Goal: Transaction & Acquisition: Book appointment/travel/reservation

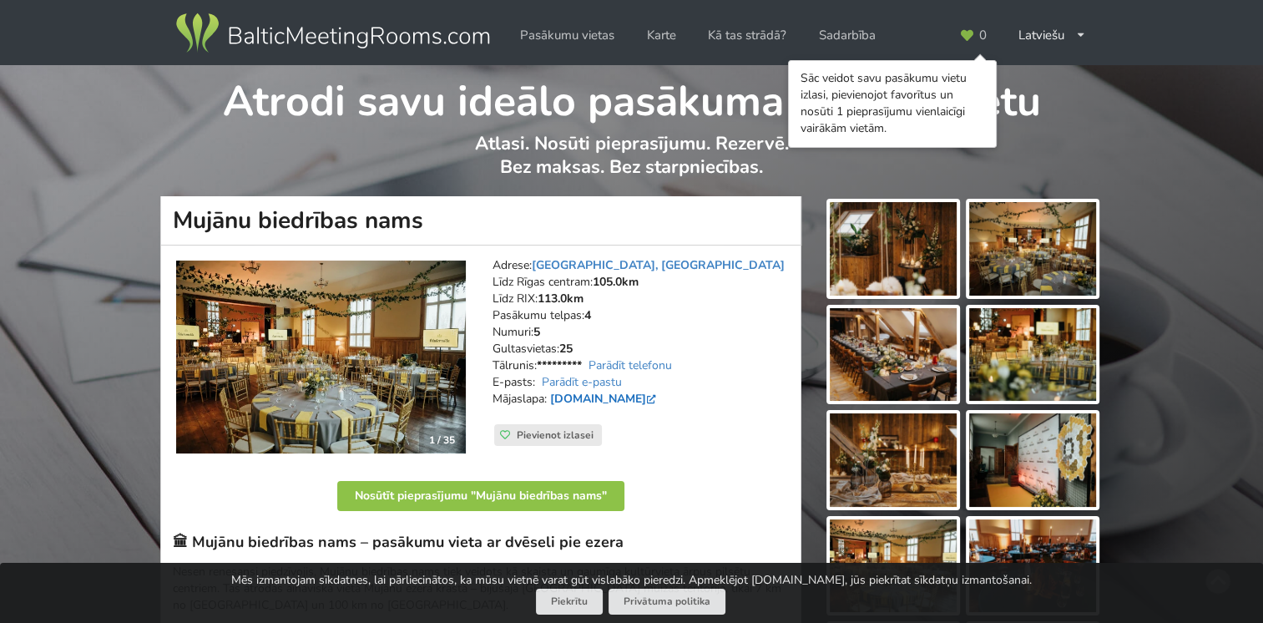
click at [615, 396] on link "[DOMAIN_NAME]" at bounding box center [604, 399] width 109 height 16
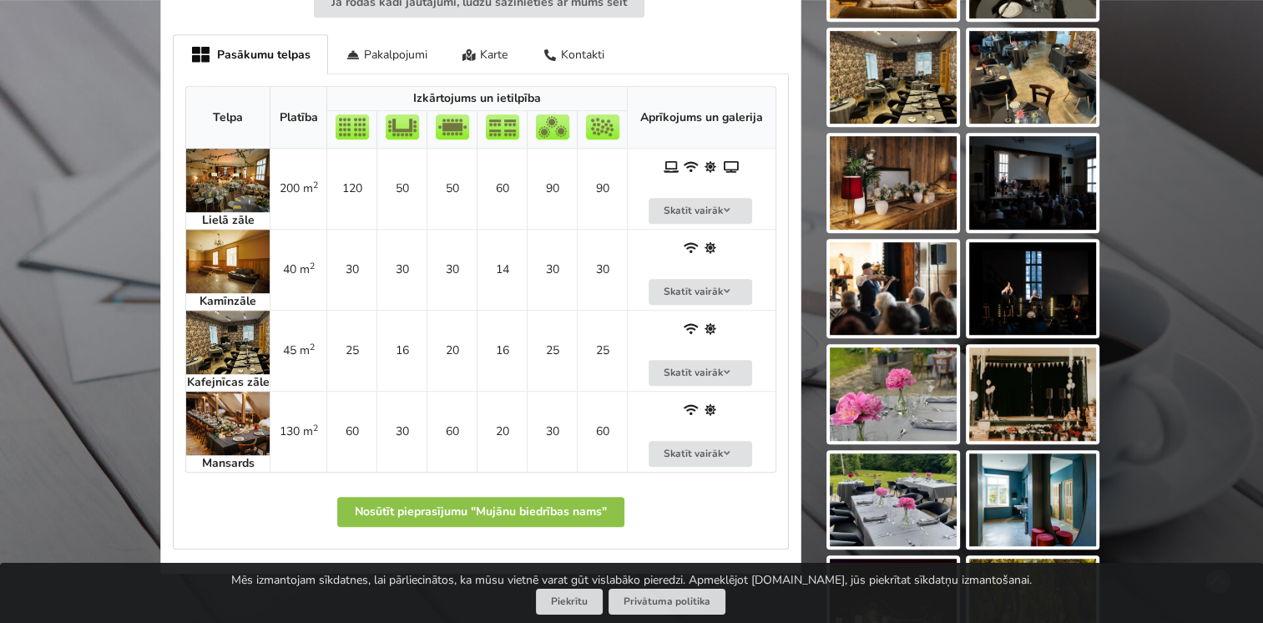
scroll to position [1119, 0]
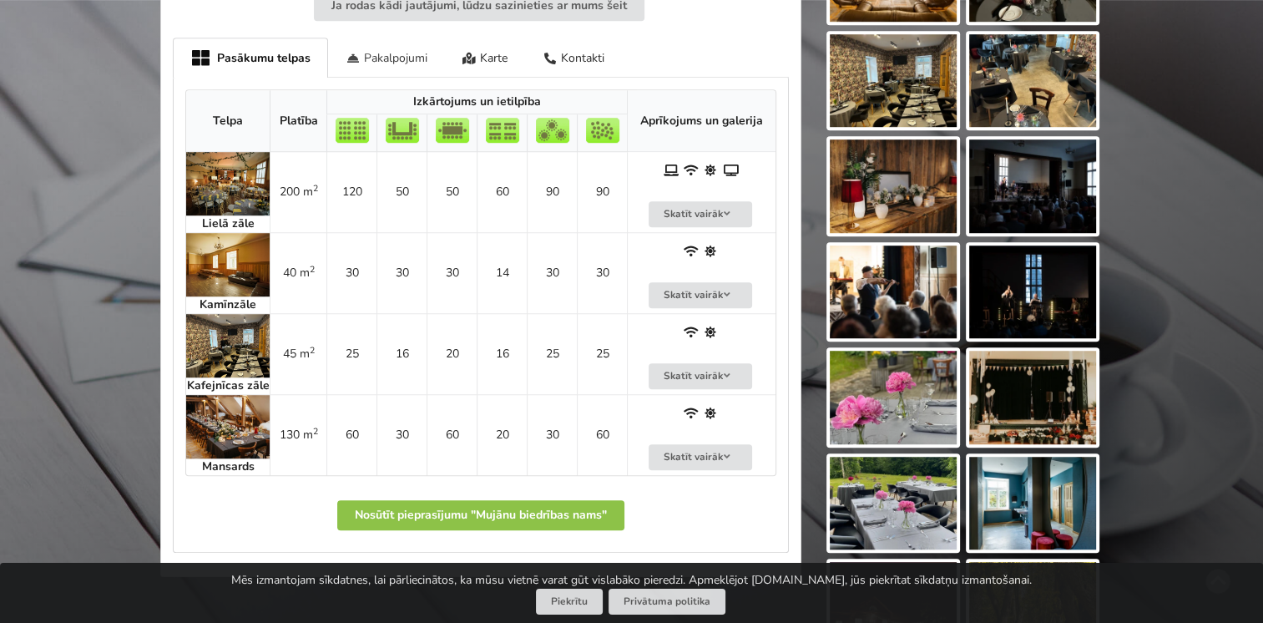
click at [381, 56] on div "Pakalpojumi" at bounding box center [386, 57] width 117 height 39
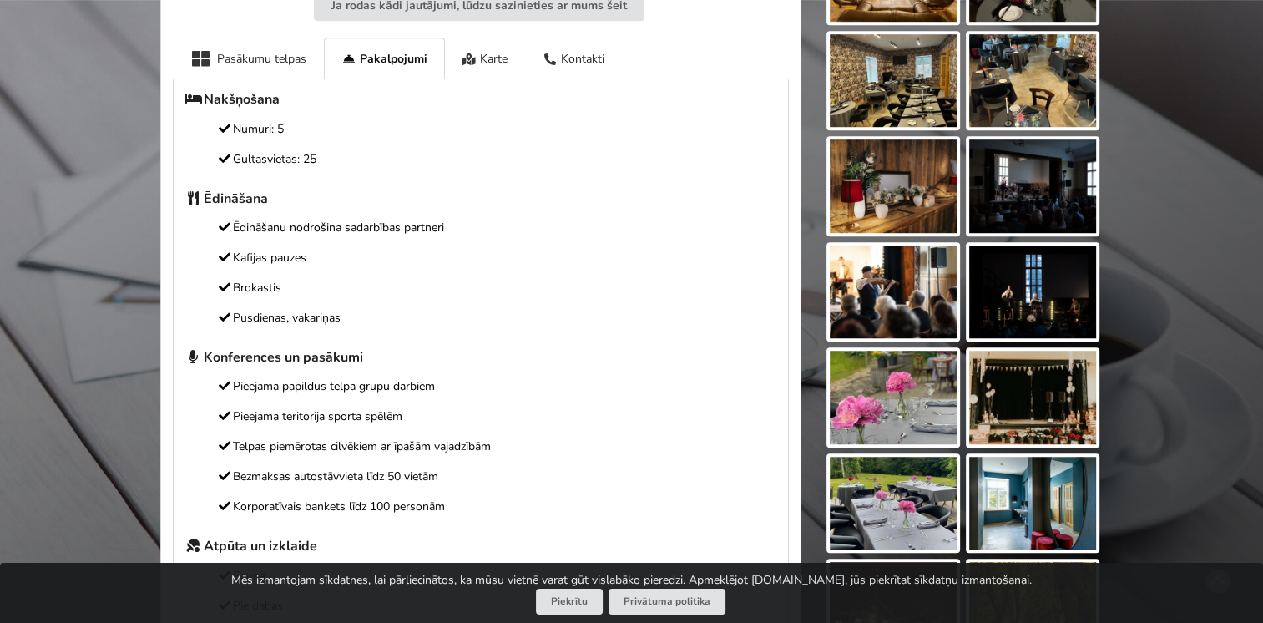
click at [668, 251] on p "Kafijas pauzes" at bounding box center [480, 258] width 591 height 18
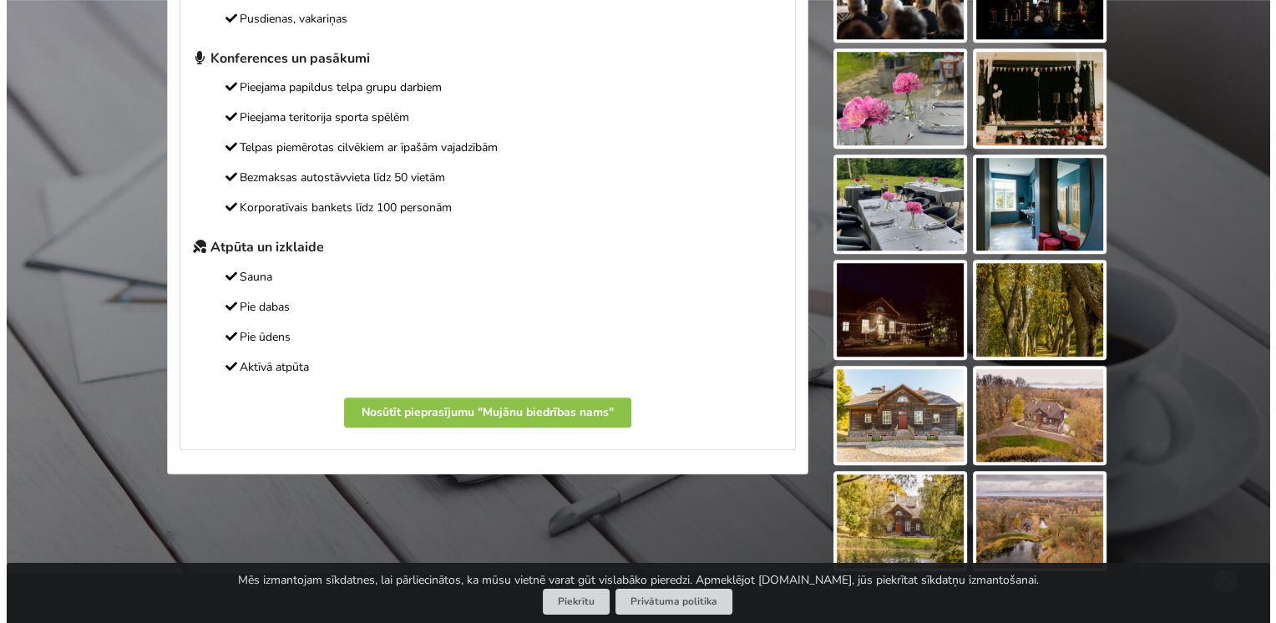
scroll to position [1407, 0]
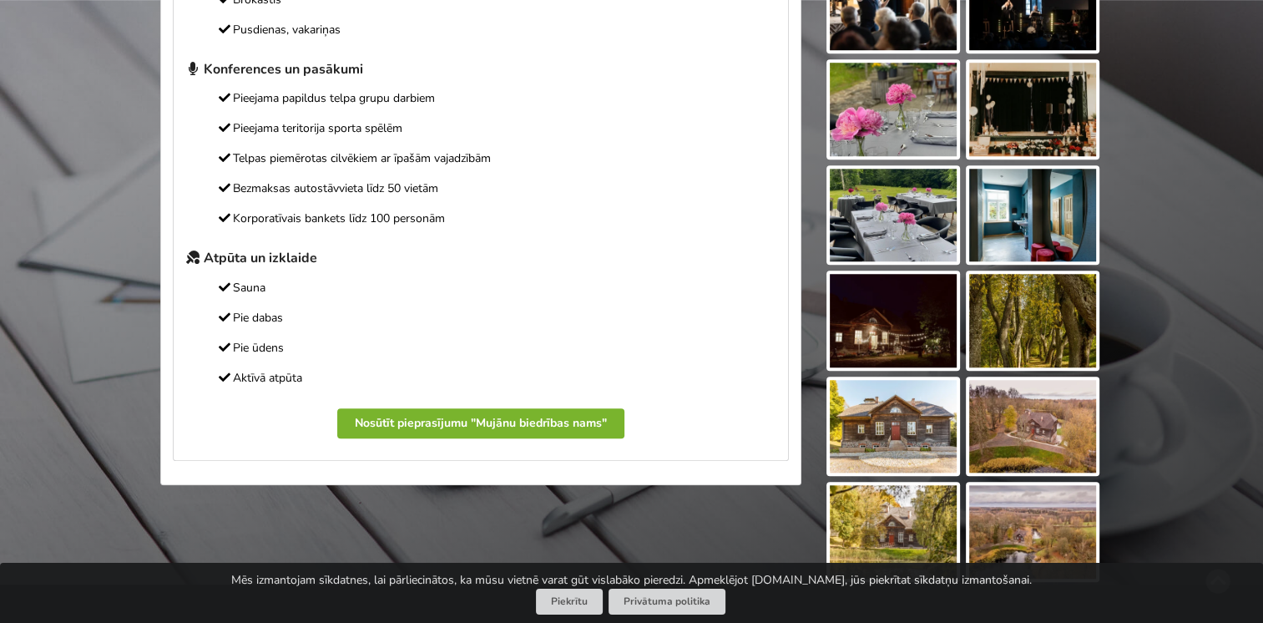
click at [528, 423] on button "Nosūtīt pieprasījumu "Mujānu biedrības nams"" at bounding box center [480, 423] width 287 height 30
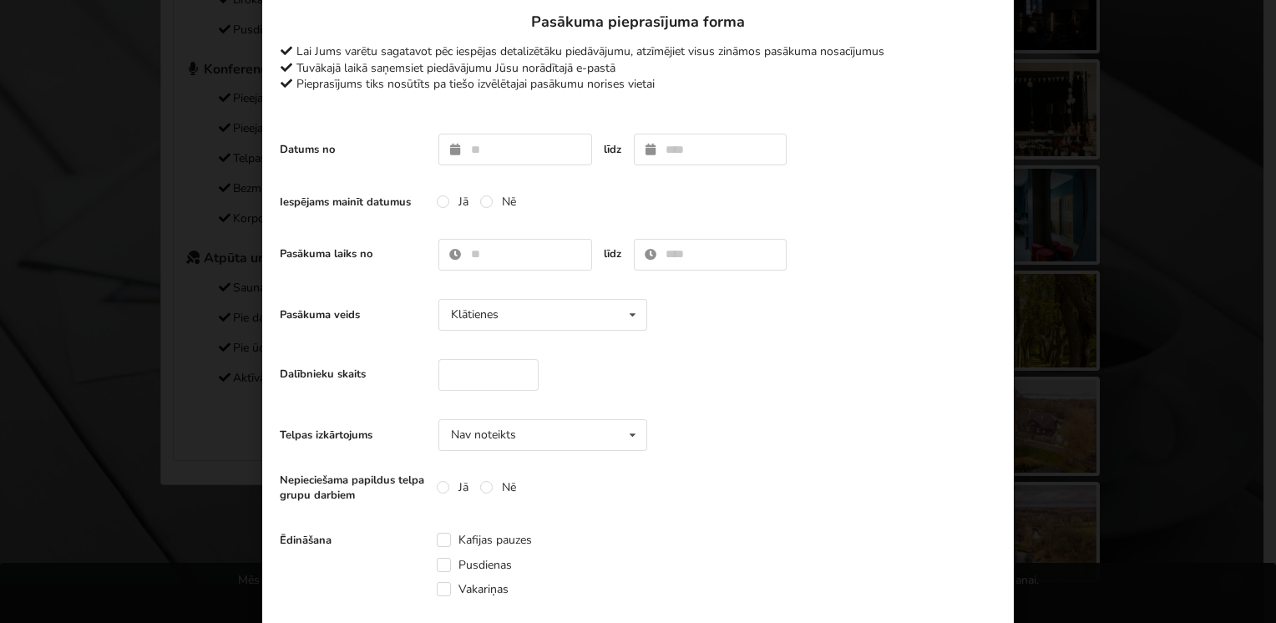
scroll to position [0, 0]
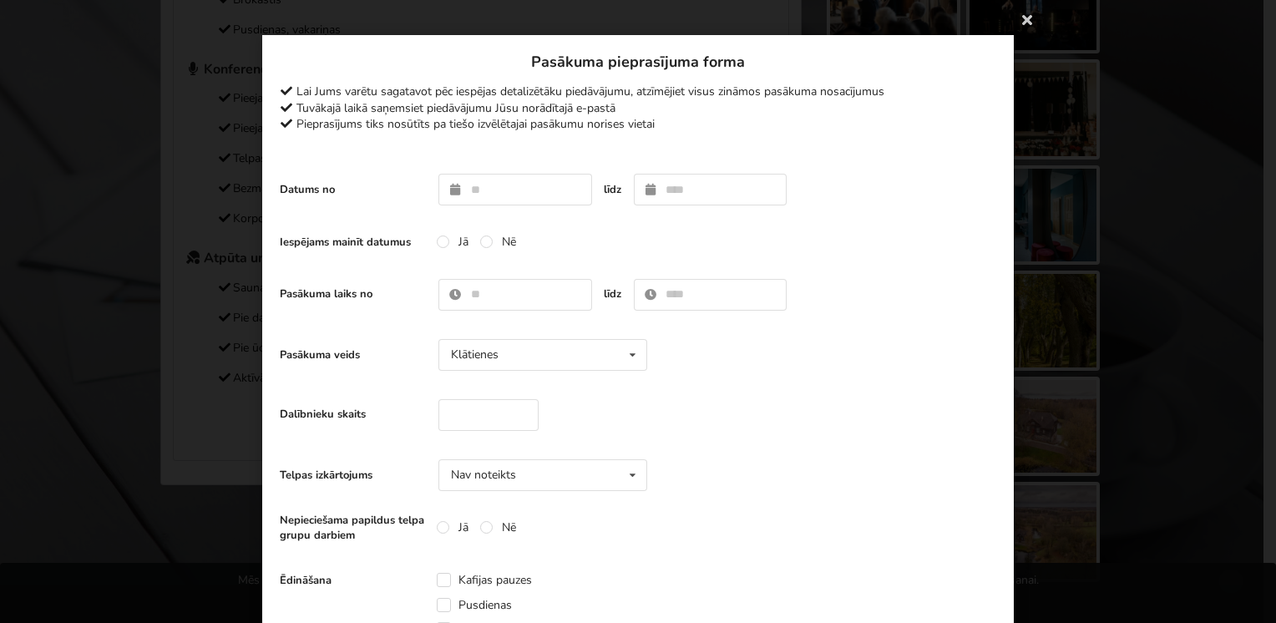
drag, startPoint x: 1260, startPoint y: 135, endPoint x: 1275, endPoint y: 237, distance: 103.0
click at [626, 353] on icon at bounding box center [632, 355] width 24 height 31
click at [870, 421] on div "Dalībnieku skaits" at bounding box center [638, 415] width 716 height 48
click at [625, 467] on icon at bounding box center [632, 475] width 24 height 31
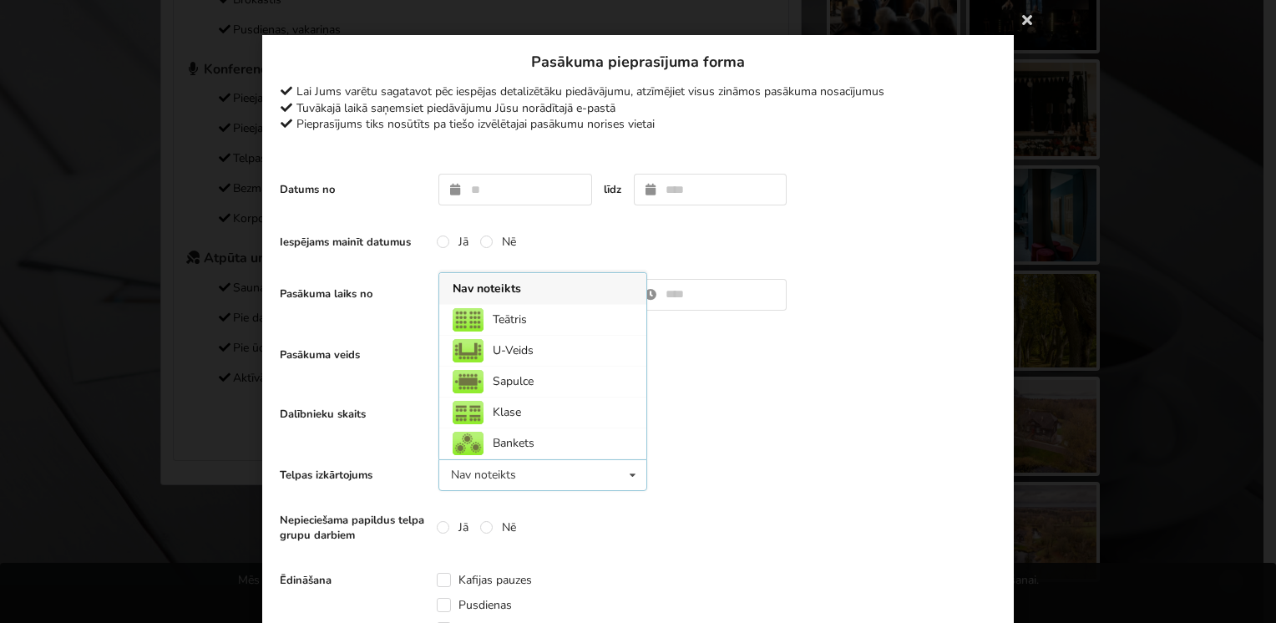
click at [708, 456] on div "Telpas izkārtojums Nav noteikts Nav noteikts Teātris U-Veids [GEOGRAPHIC_DATA] …" at bounding box center [638, 475] width 716 height 48
